Goal: Task Accomplishment & Management: Use online tool/utility

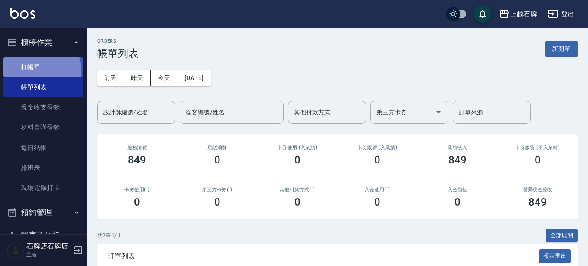
click at [34, 69] on link "打帳單" at bounding box center [43, 67] width 80 height 20
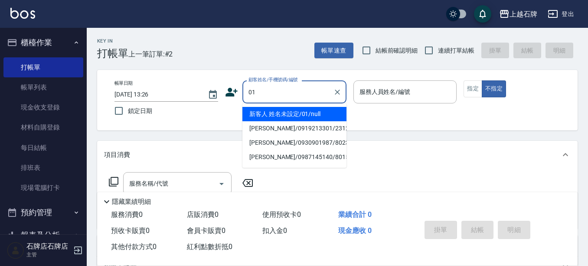
type input "新客人 姓名未設定/01/null"
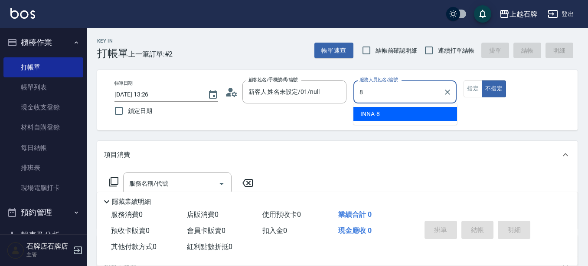
type input "INNA-8"
type button "false"
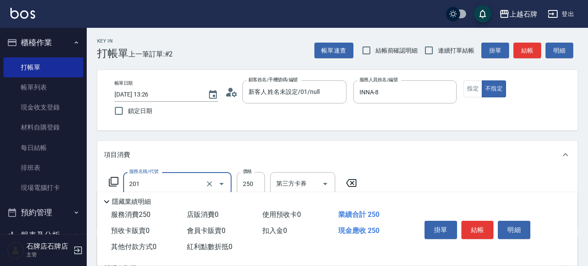
type input "B級單剪(201)"
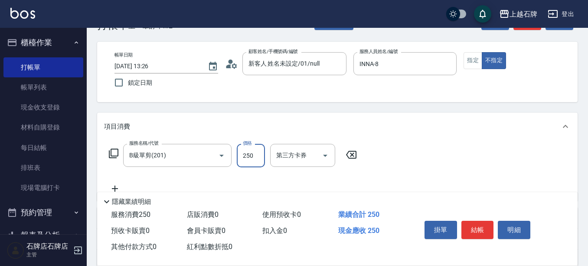
scroll to position [43, 0]
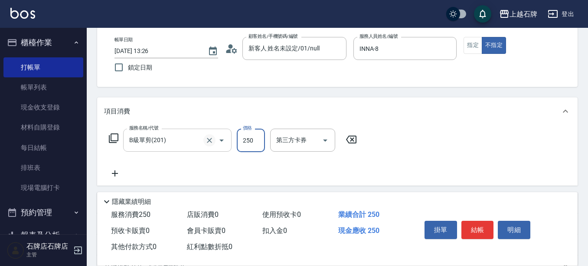
click at [205, 143] on icon "Clear" at bounding box center [209, 140] width 9 height 9
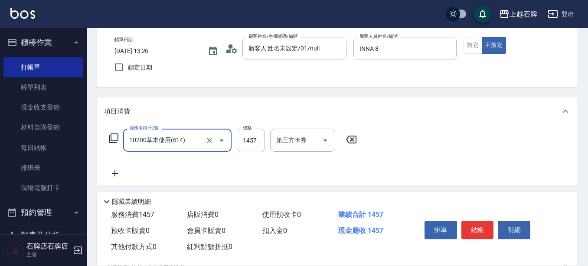
type input "10200草本使用(614)"
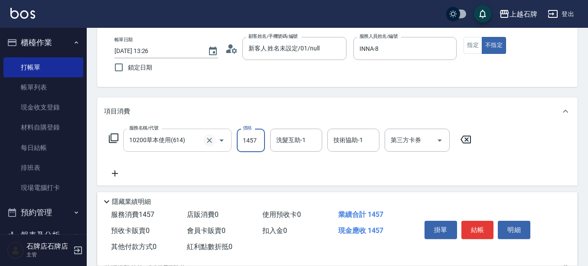
click at [212, 141] on icon "Clear" at bounding box center [209, 140] width 9 height 9
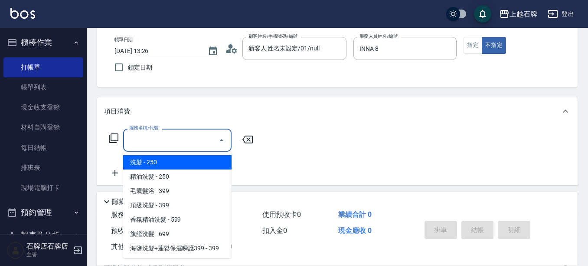
type input "0"
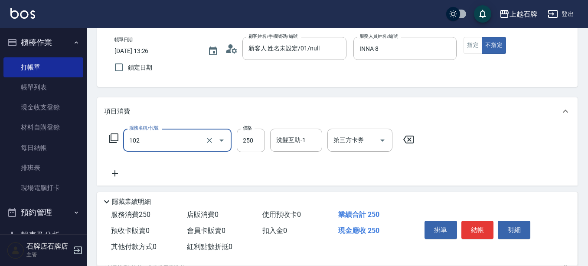
type input "精油洗髮(102)"
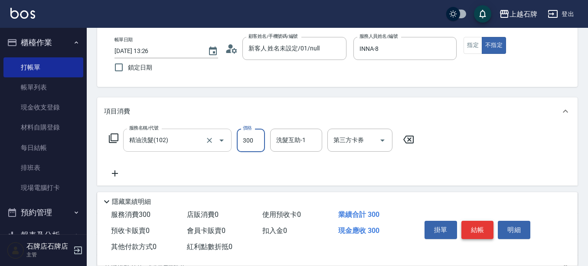
type input "300"
click at [473, 234] on button "結帳" at bounding box center [478, 229] width 33 height 18
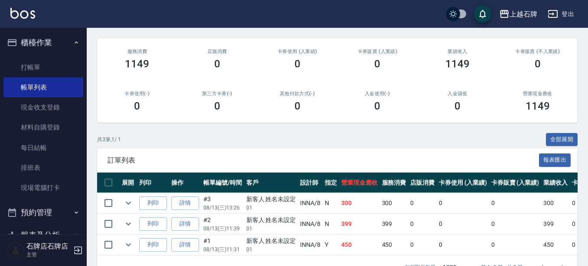
scroll to position [127, 0]
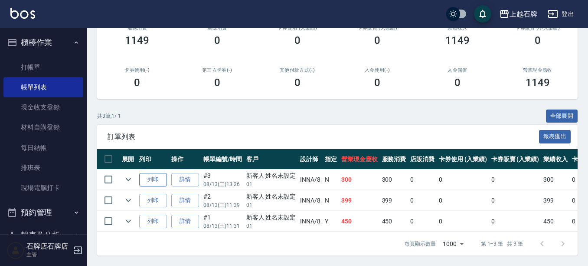
click at [149, 175] on button "列印" at bounding box center [153, 179] width 28 height 13
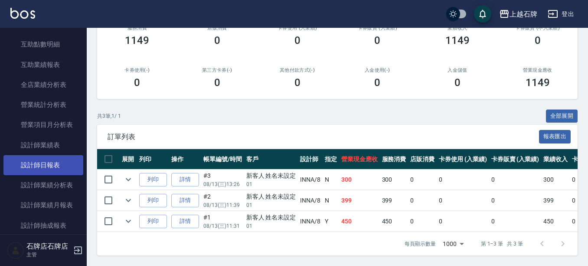
scroll to position [391, 0]
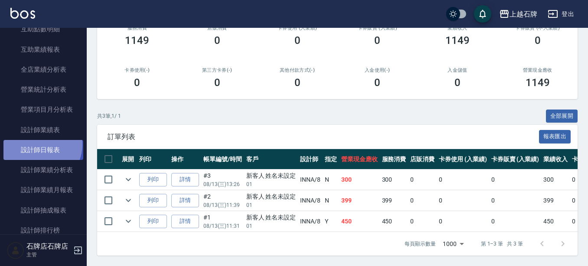
click at [37, 144] on link "設計師日報表" at bounding box center [43, 150] width 80 height 20
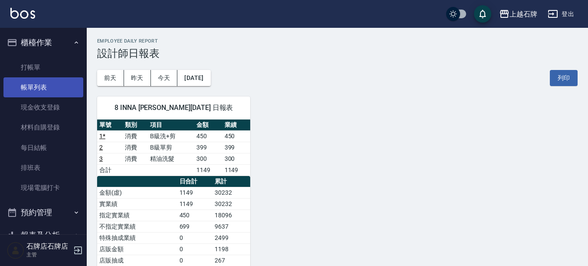
click at [39, 77] on link "帳單列表" at bounding box center [43, 87] width 80 height 20
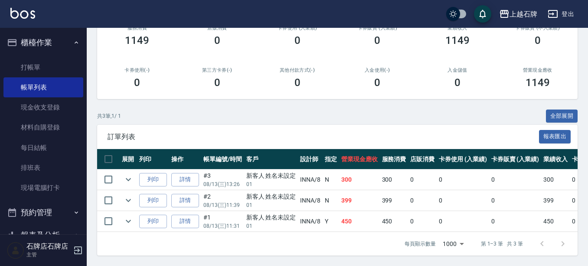
scroll to position [127, 0]
click at [155, 194] on button "列印" at bounding box center [153, 200] width 28 height 13
